Goal: Transaction & Acquisition: Purchase product/service

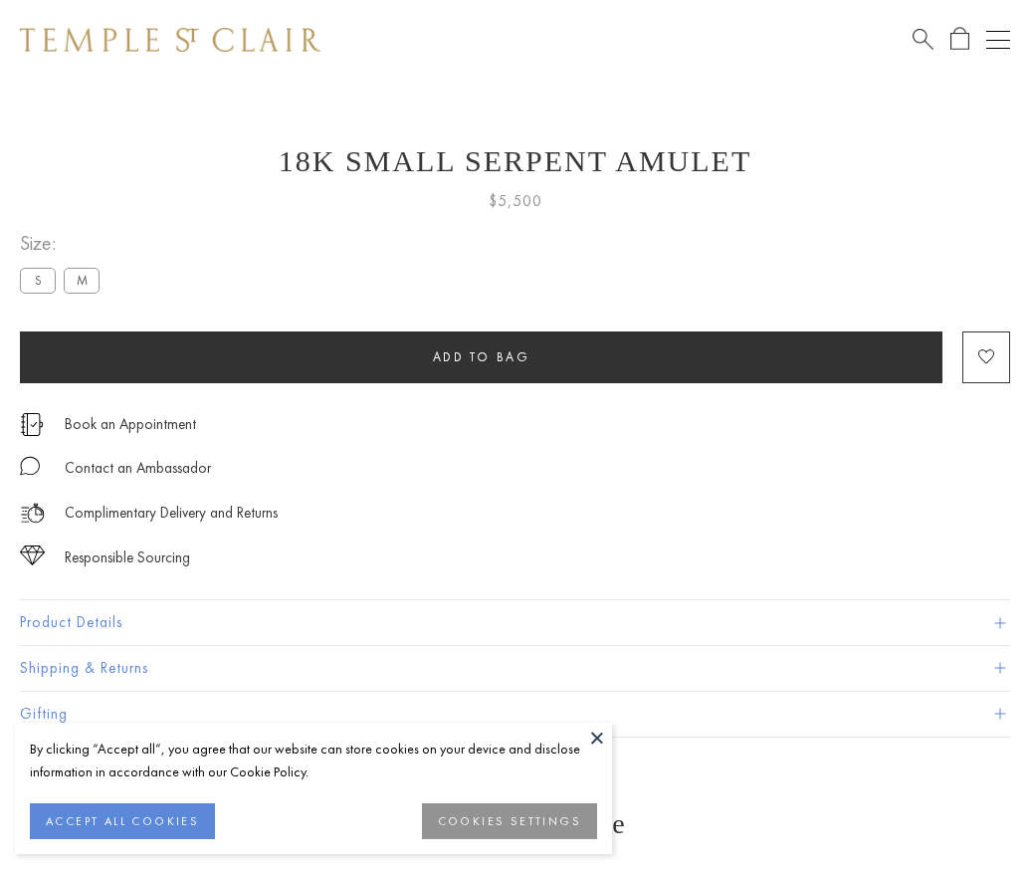
scroll to position [80, 0]
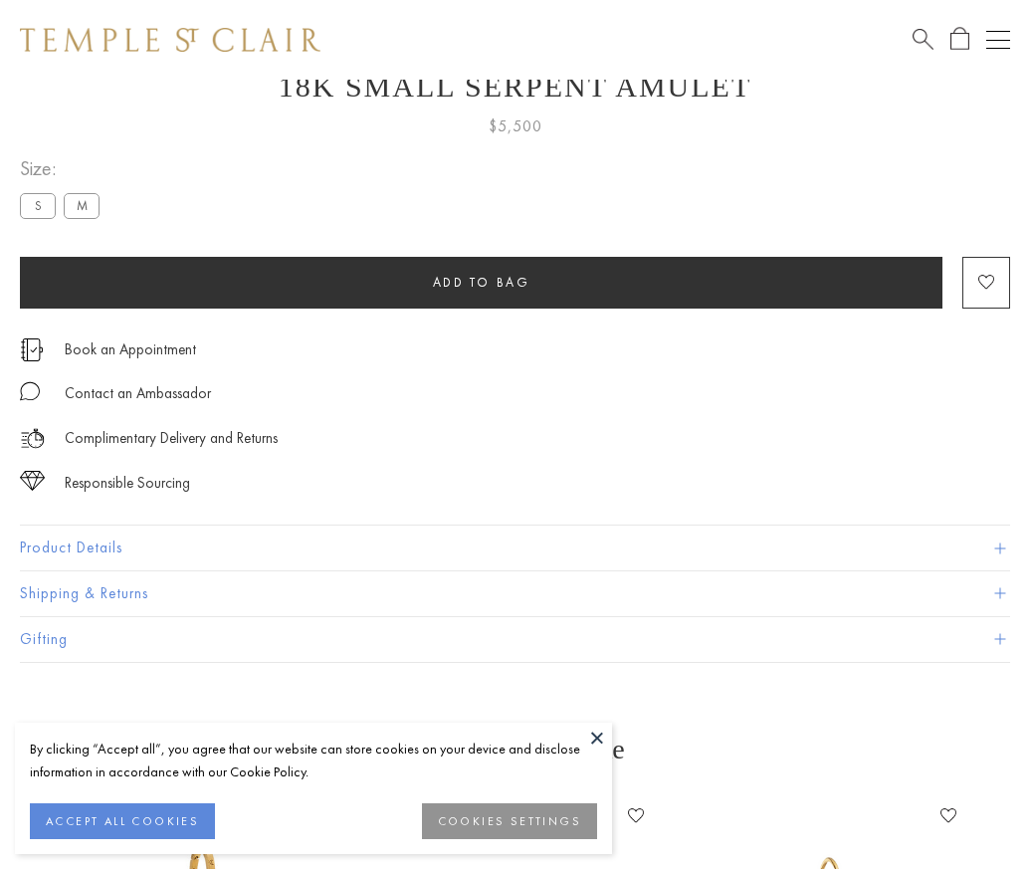
click at [481, 277] on span "Add to bag" at bounding box center [482, 282] width 98 height 17
